Goal: Check status: Check status

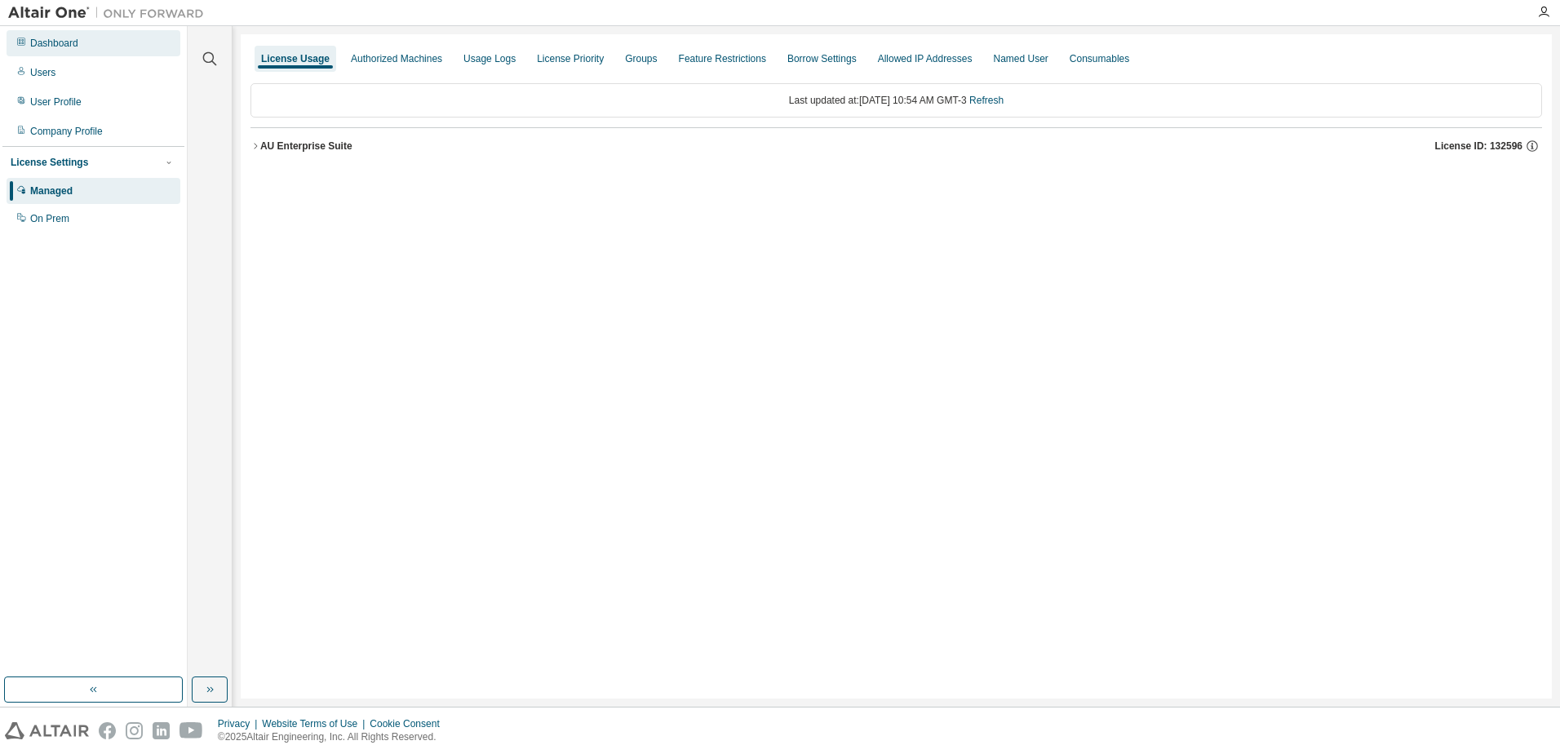
click at [73, 42] on div "Dashboard" at bounding box center [54, 43] width 48 height 13
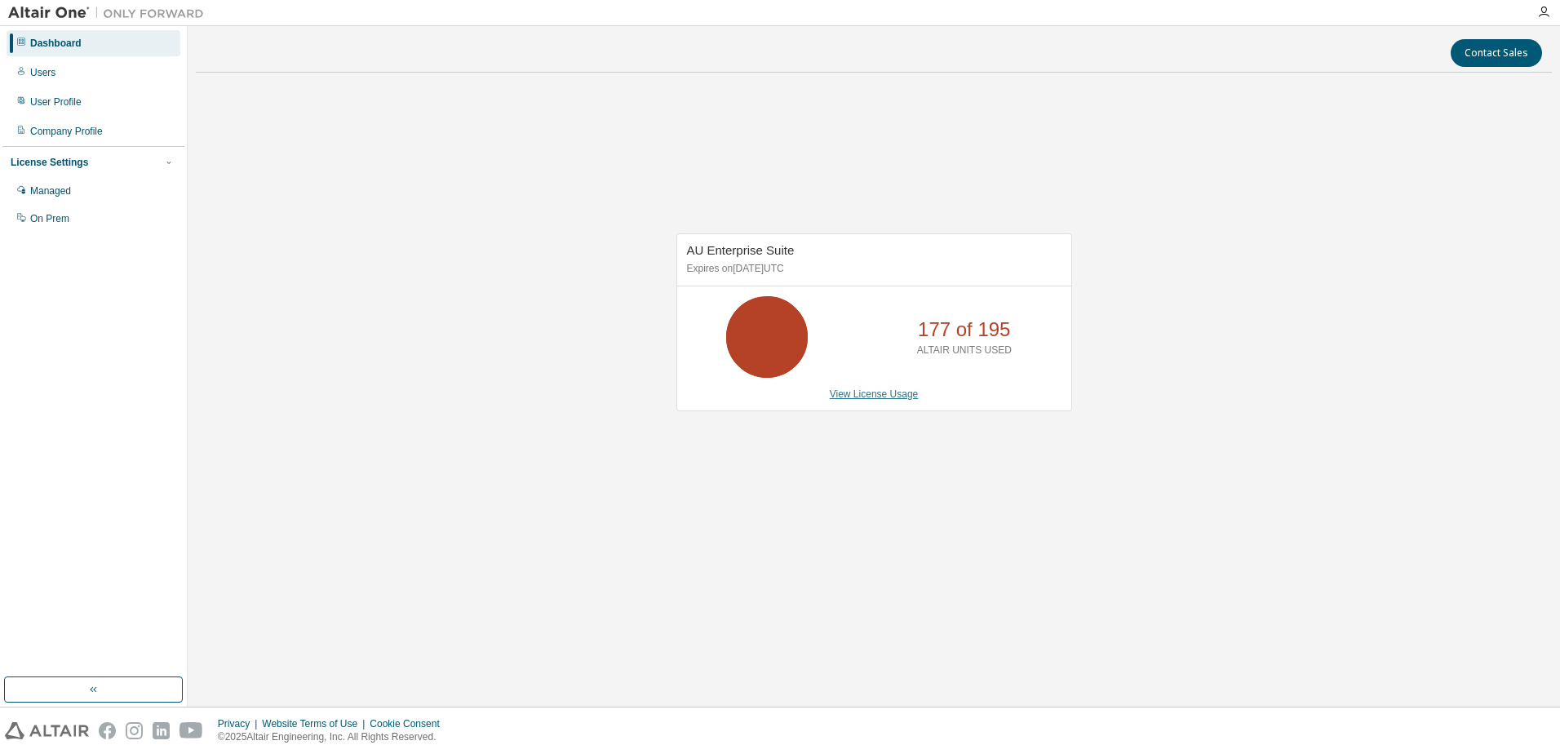
click at [830, 393] on link "View License Usage" at bounding box center [874, 393] width 89 height 11
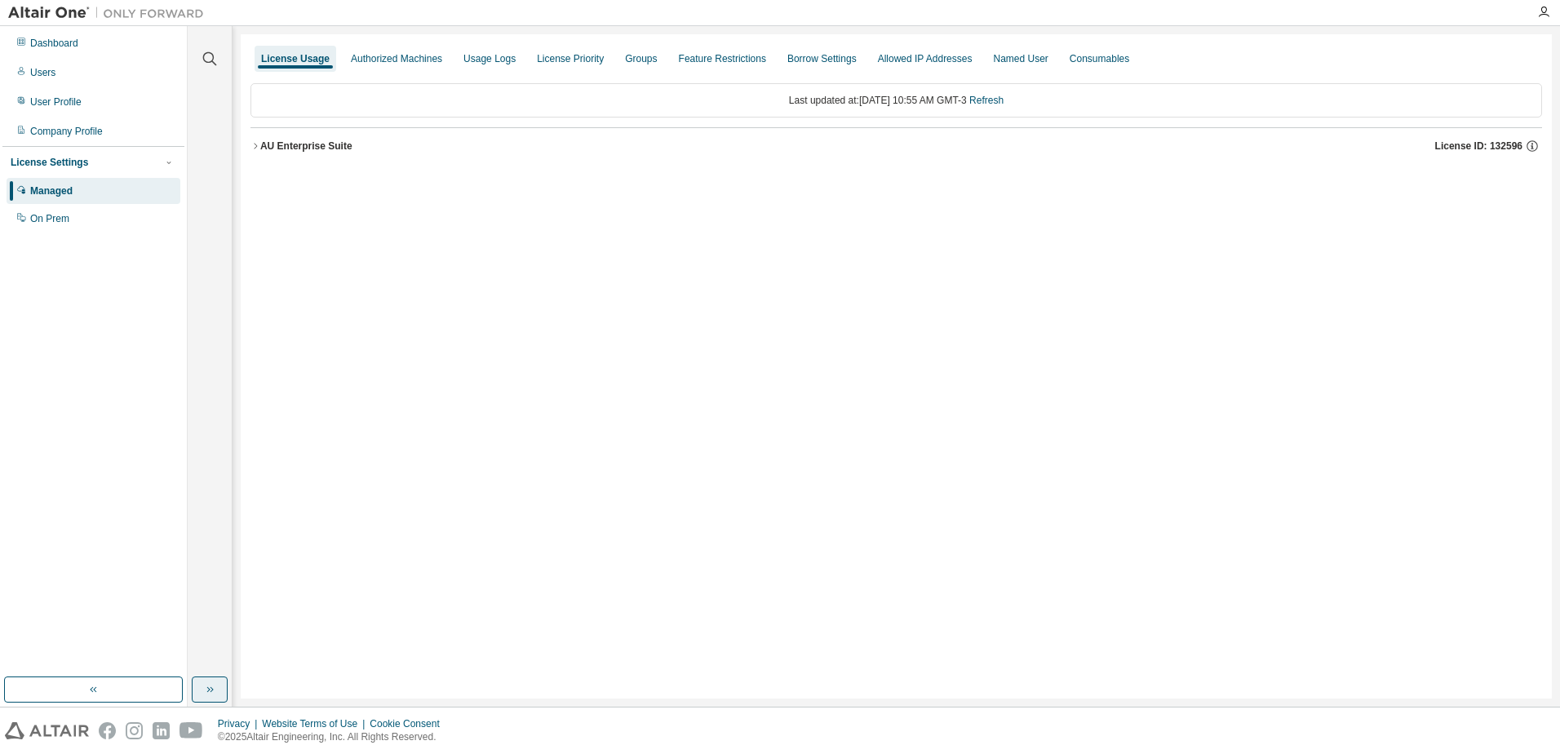
click at [214, 679] on button "button" at bounding box center [210, 689] width 36 height 26
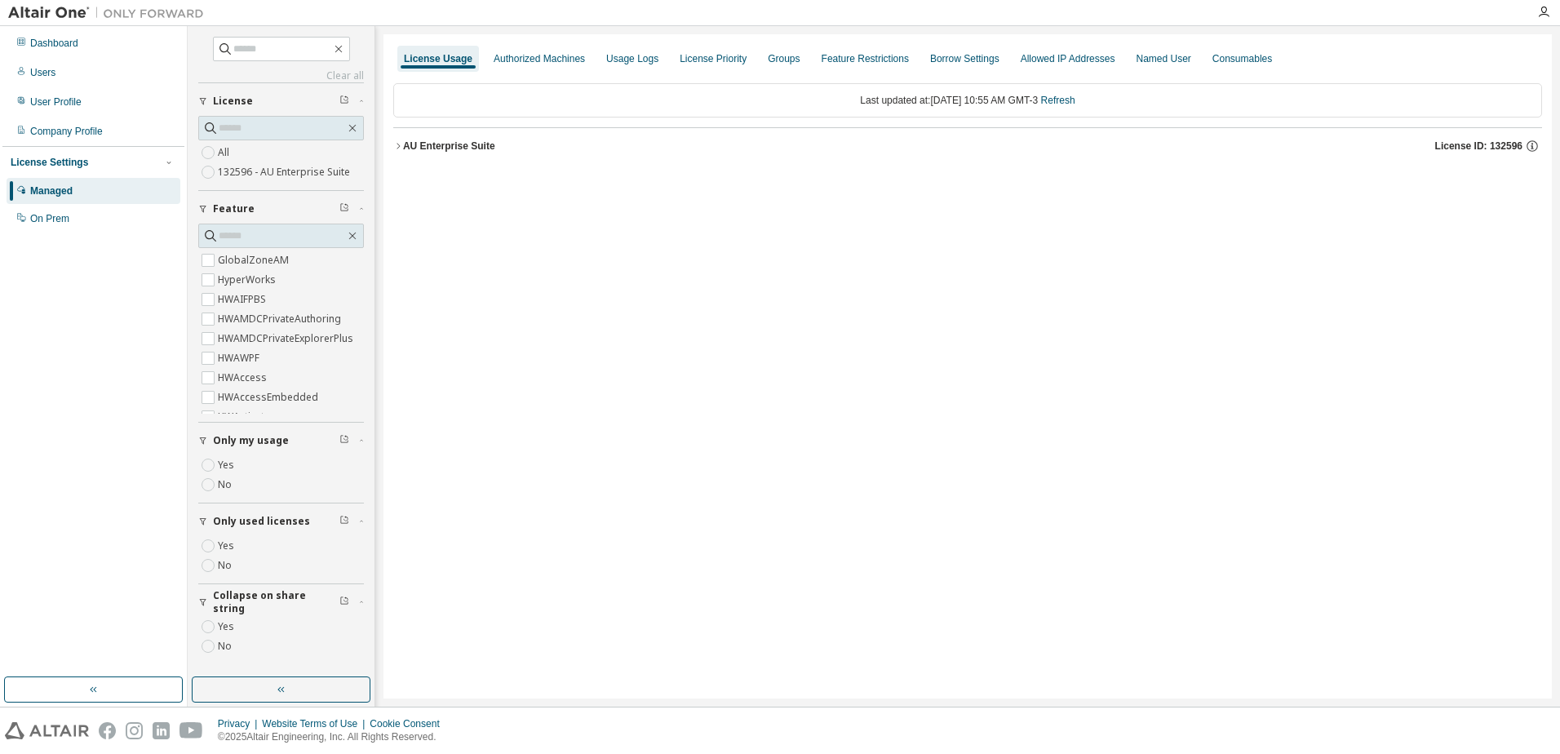
click at [232, 471] on label "Yes" at bounding box center [228, 465] width 20 height 20
drag, startPoint x: 452, startPoint y: 142, endPoint x: 460, endPoint y: 148, distance: 10.0
click at [452, 143] on div "AU Enterprise Suite" at bounding box center [449, 145] width 92 height 13
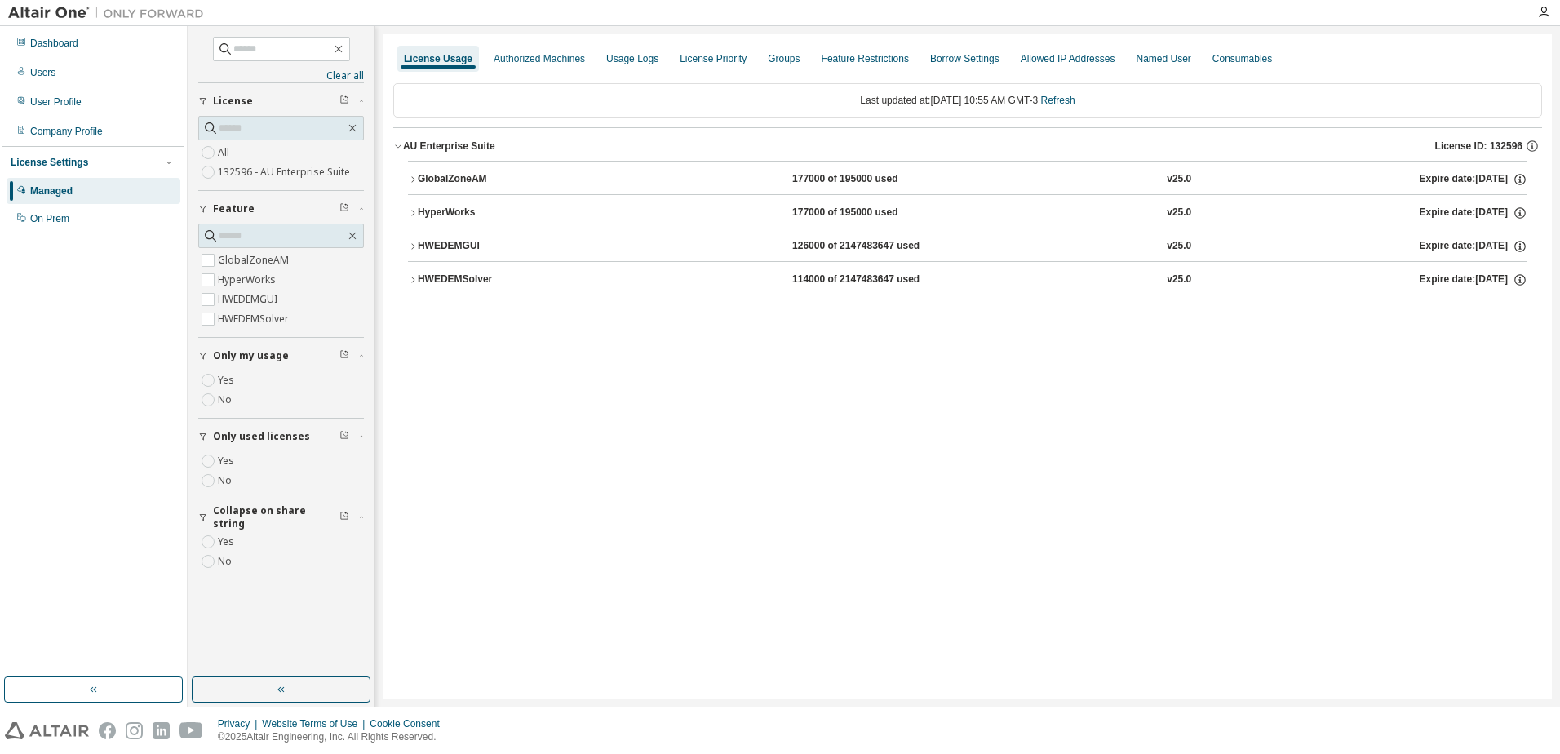
click at [498, 278] on div "HWEDEMSolver" at bounding box center [491, 279] width 147 height 15
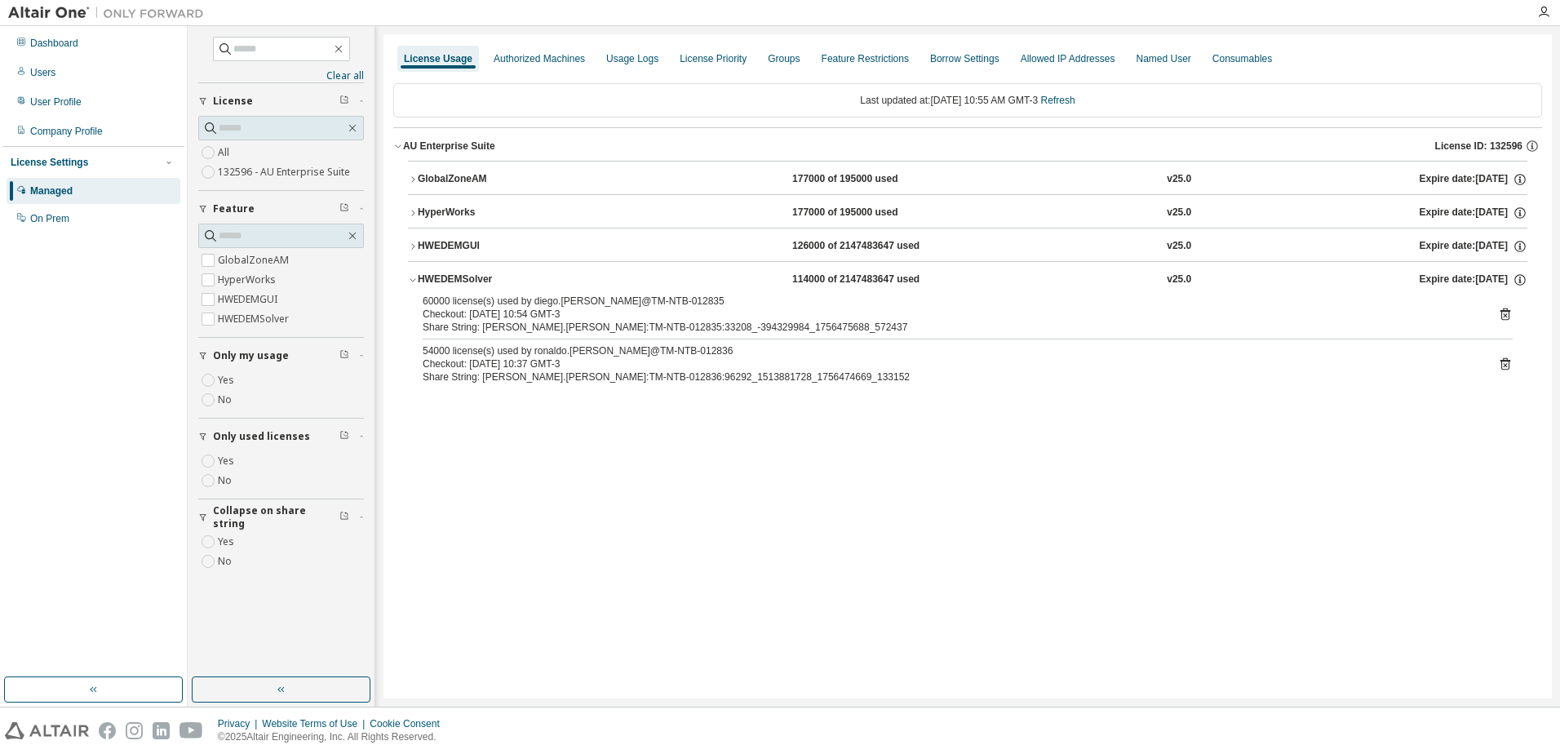
click at [529, 237] on button "HWEDEMGUI 126000 of 2147483647 used v25.0 Expire date: [DATE]" at bounding box center [967, 246] width 1119 height 36
